Goal: Task Accomplishment & Management: Manage account settings

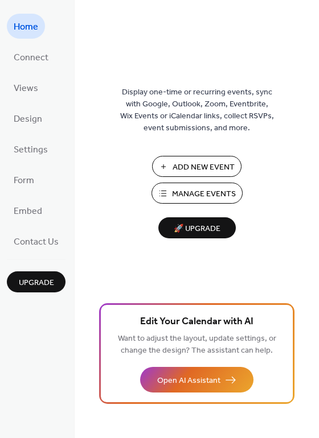
click at [190, 195] on span "Manage Events" at bounding box center [204, 194] width 64 height 12
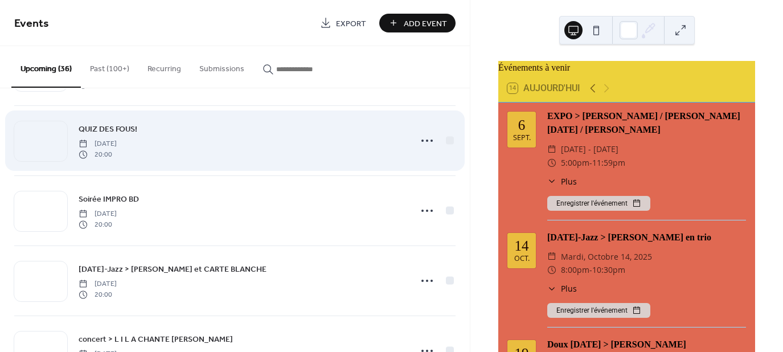
scroll to position [1196, 0]
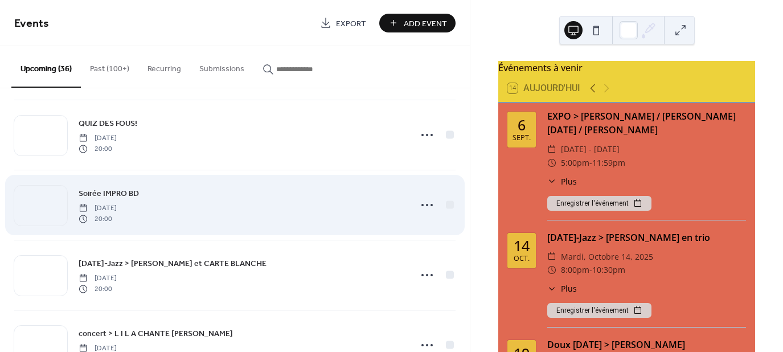
click at [122, 190] on span "Soirée IMPRO BD" at bounding box center [109, 194] width 60 height 12
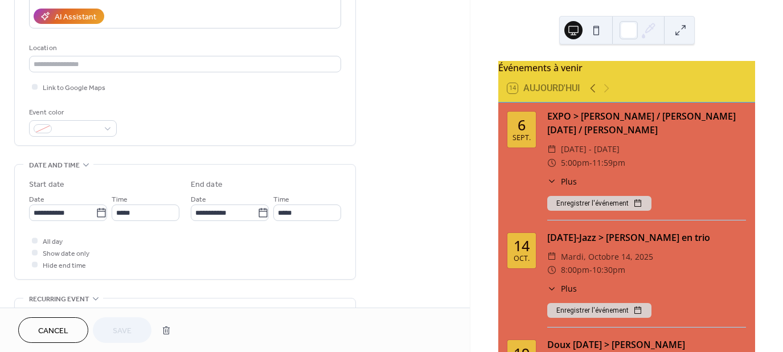
scroll to position [228, 0]
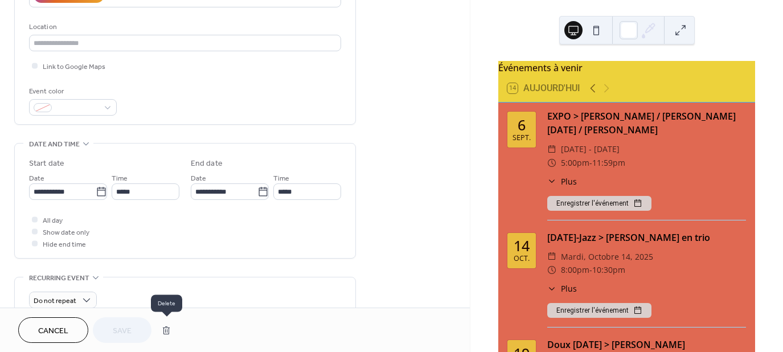
click at [167, 329] on button "button" at bounding box center [166, 330] width 20 height 23
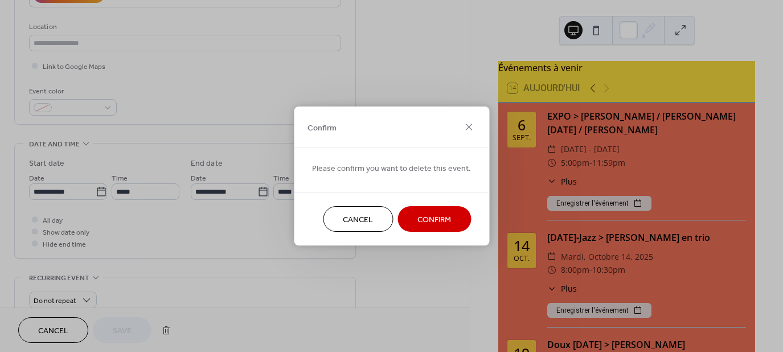
click at [433, 217] on span "Confirm" at bounding box center [434, 220] width 34 height 12
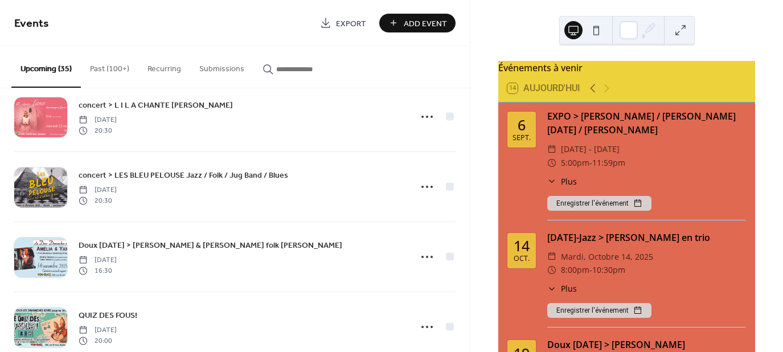
scroll to position [1366, 0]
